Goal: Check status: Check status

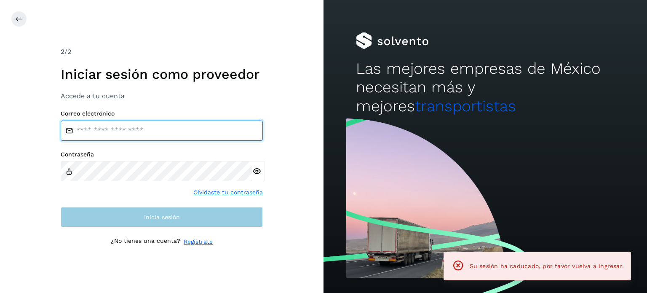
type input "**********"
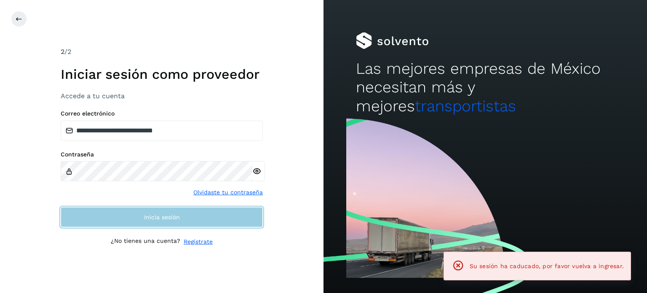
click at [173, 220] on button "Inicia sesión" at bounding box center [162, 217] width 202 height 20
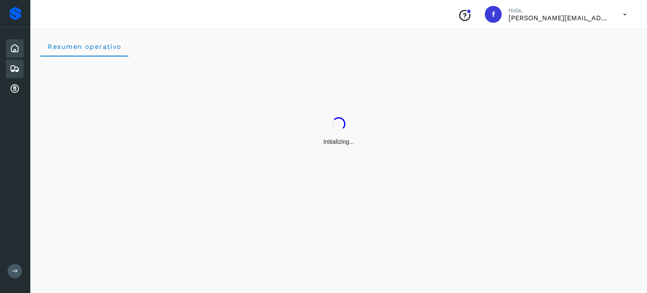
click at [15, 69] on icon at bounding box center [15, 69] width 10 height 10
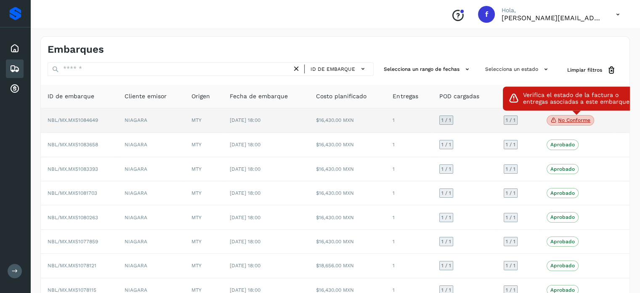
click at [556, 122] on icon at bounding box center [554, 120] width 7 height 8
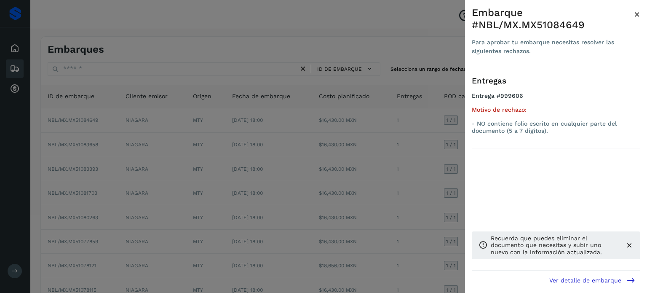
drag, startPoint x: 637, startPoint y: 14, endPoint x: 604, endPoint y: 27, distance: 35.0
click at [637, 14] on span "×" at bounding box center [637, 14] width 6 height 12
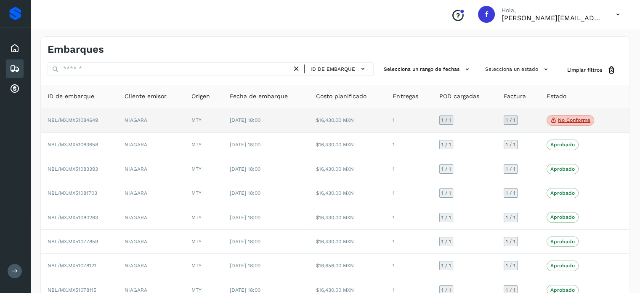
click at [90, 119] on span "NBL/MX.MX51084649" at bounding box center [73, 120] width 51 height 6
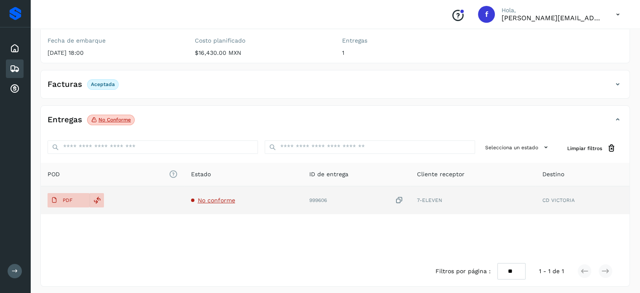
scroll to position [106, 0]
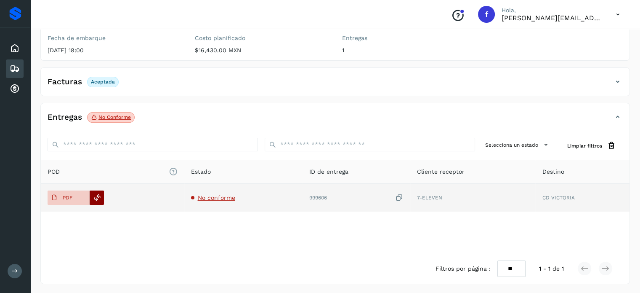
click at [94, 196] on icon at bounding box center [97, 198] width 8 height 8
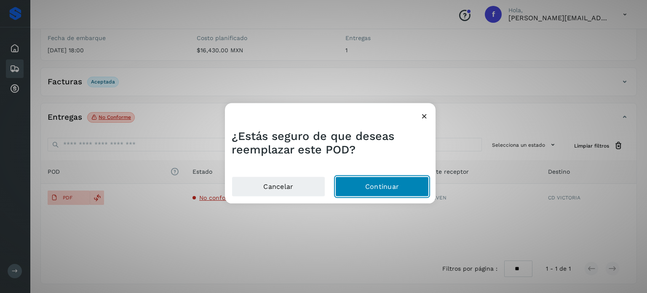
click at [347, 188] on button "Continuar" at bounding box center [381, 186] width 93 height 20
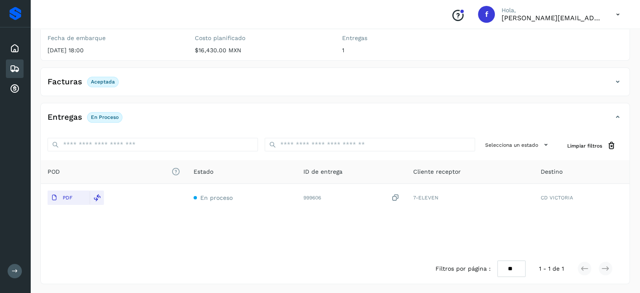
click at [13, 72] on icon at bounding box center [15, 69] width 10 height 10
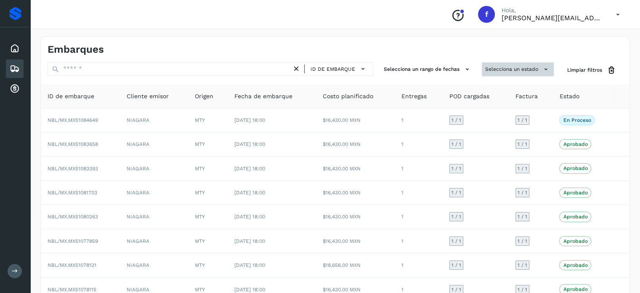
click at [498, 64] on button "Selecciona un estado" at bounding box center [518, 69] width 72 height 14
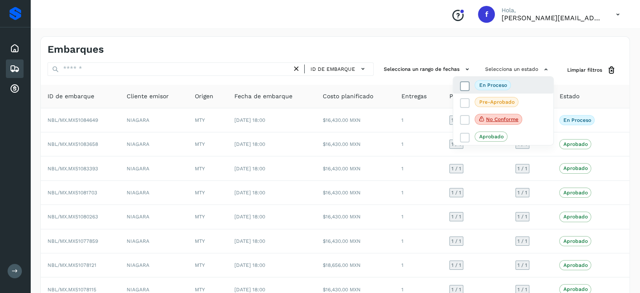
click at [494, 80] on span "En proceso" at bounding box center [493, 85] width 36 height 10
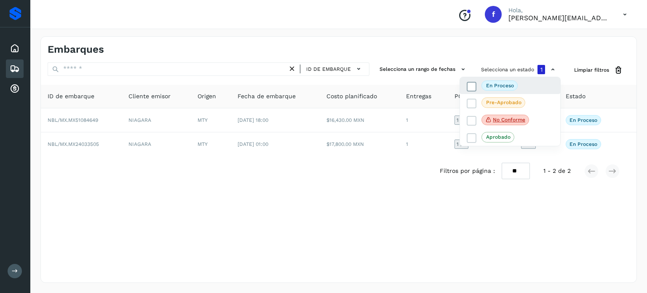
click at [491, 85] on p "En proceso" at bounding box center [500, 86] width 28 height 6
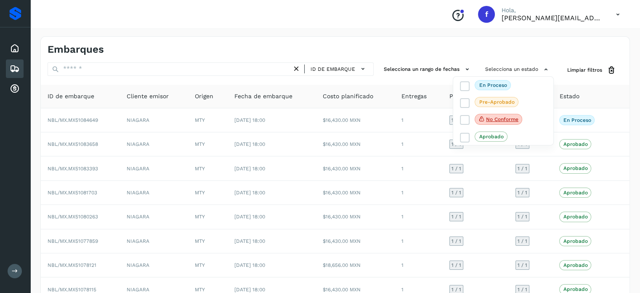
click at [274, 34] on div at bounding box center [320, 146] width 640 height 293
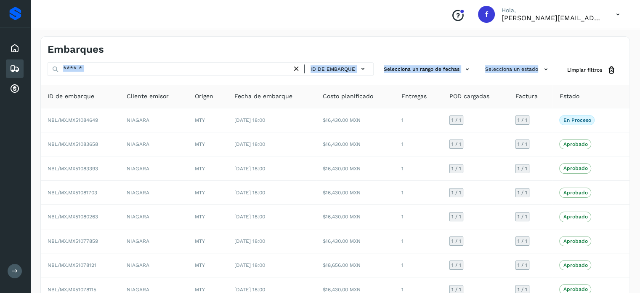
click at [274, 46] on div "Embarques" at bounding box center [192, 49] width 288 height 12
